Goal: Transaction & Acquisition: Purchase product/service

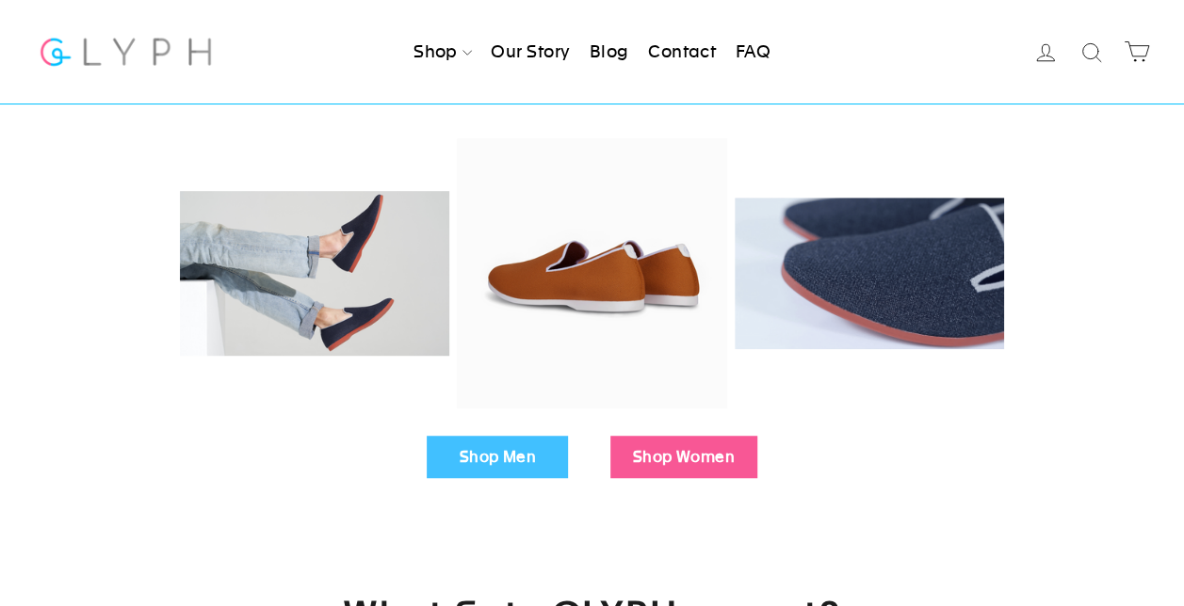
scroll to position [565, 0]
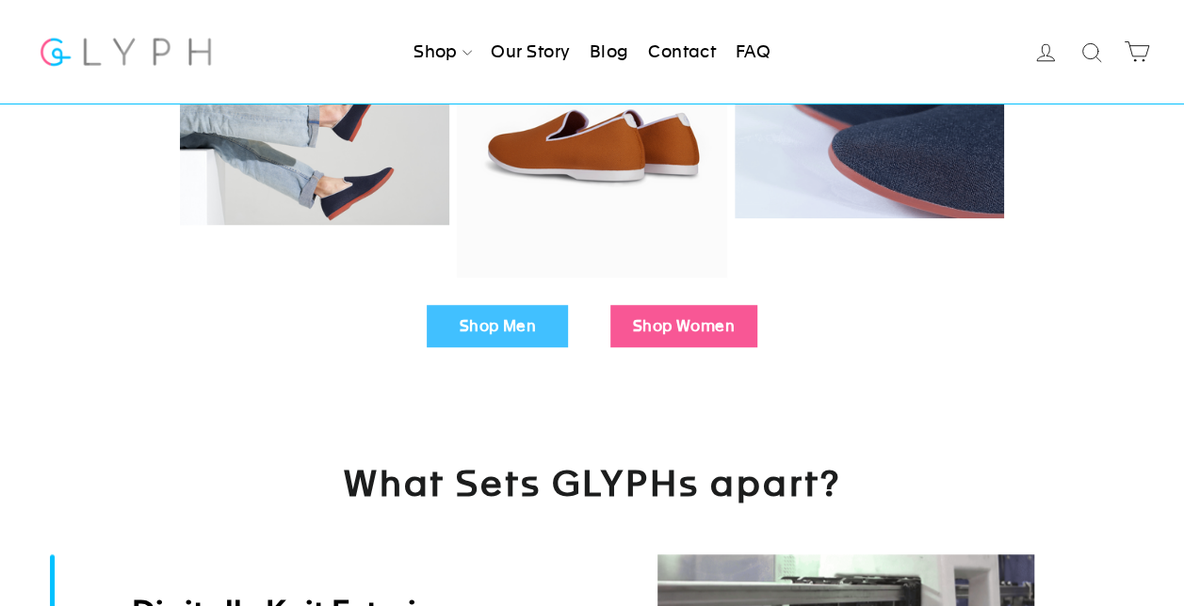
click at [486, 329] on link "Shop Men" at bounding box center [497, 326] width 141 height 43
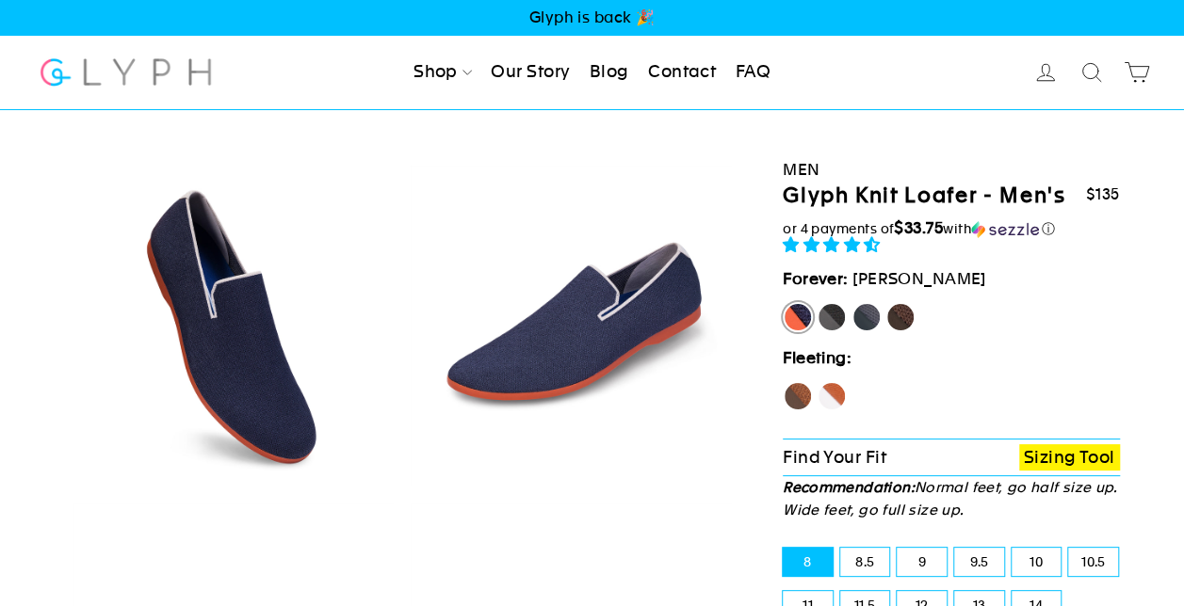
select select "highest-rating"
click at [832, 318] on label "Panther" at bounding box center [831, 317] width 30 height 30
click at [817, 303] on input "Panther" at bounding box center [816, 302] width 1 height 1
radio input "true"
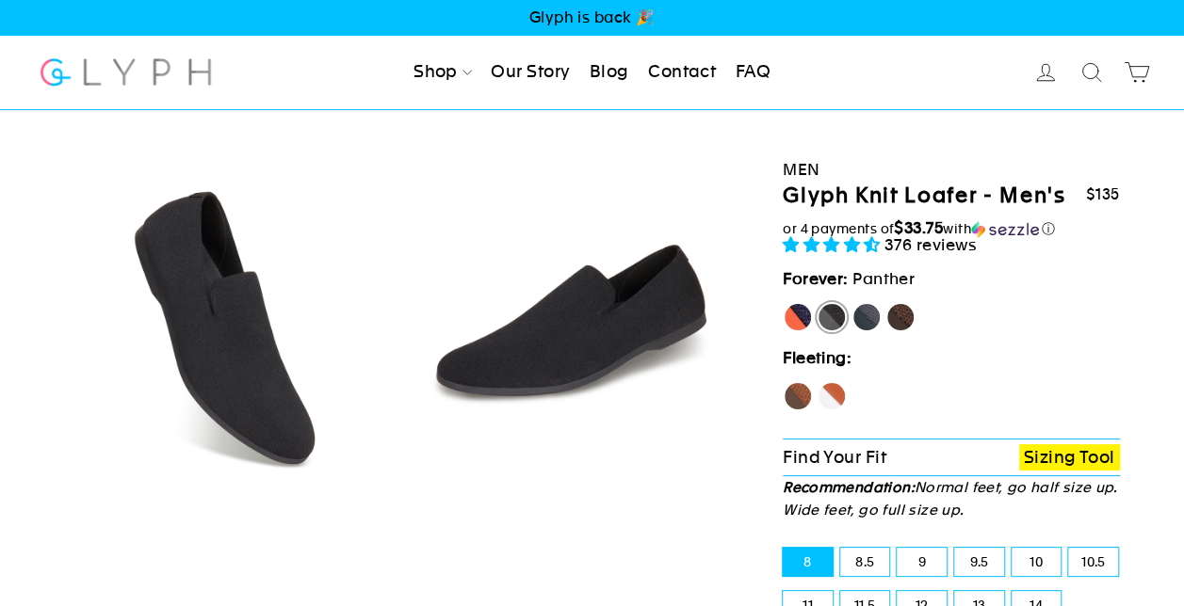
click at [900, 317] on label "Mustang" at bounding box center [900, 317] width 30 height 30
click at [886, 303] on input "Mustang" at bounding box center [885, 302] width 1 height 1
radio input "true"
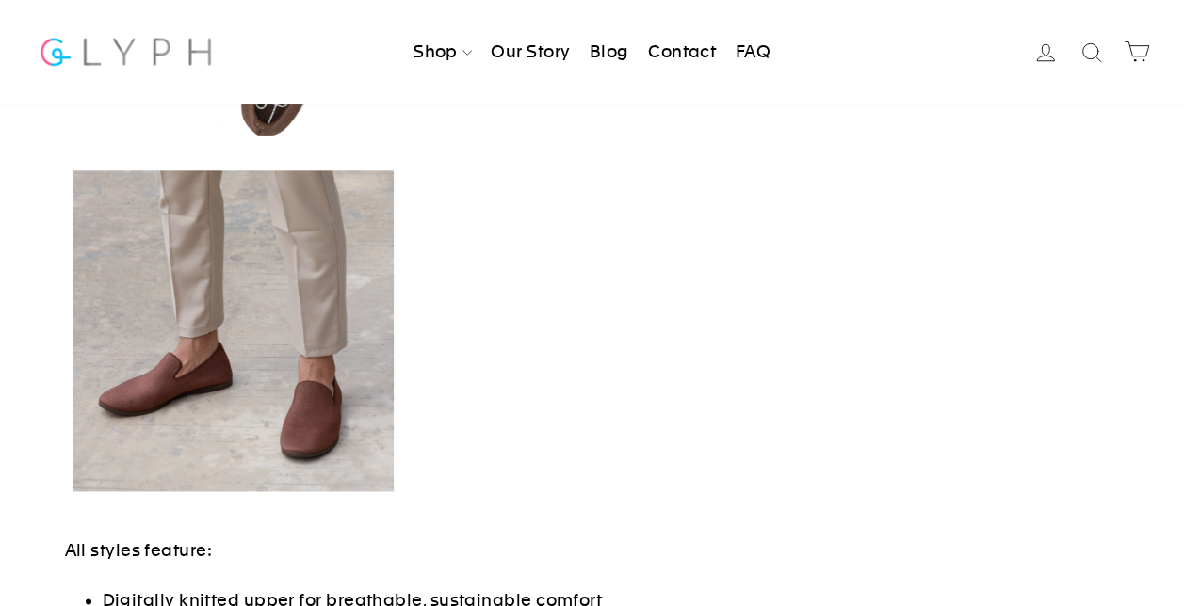
scroll to position [1318, 0]
